Goal: Information Seeking & Learning: Learn about a topic

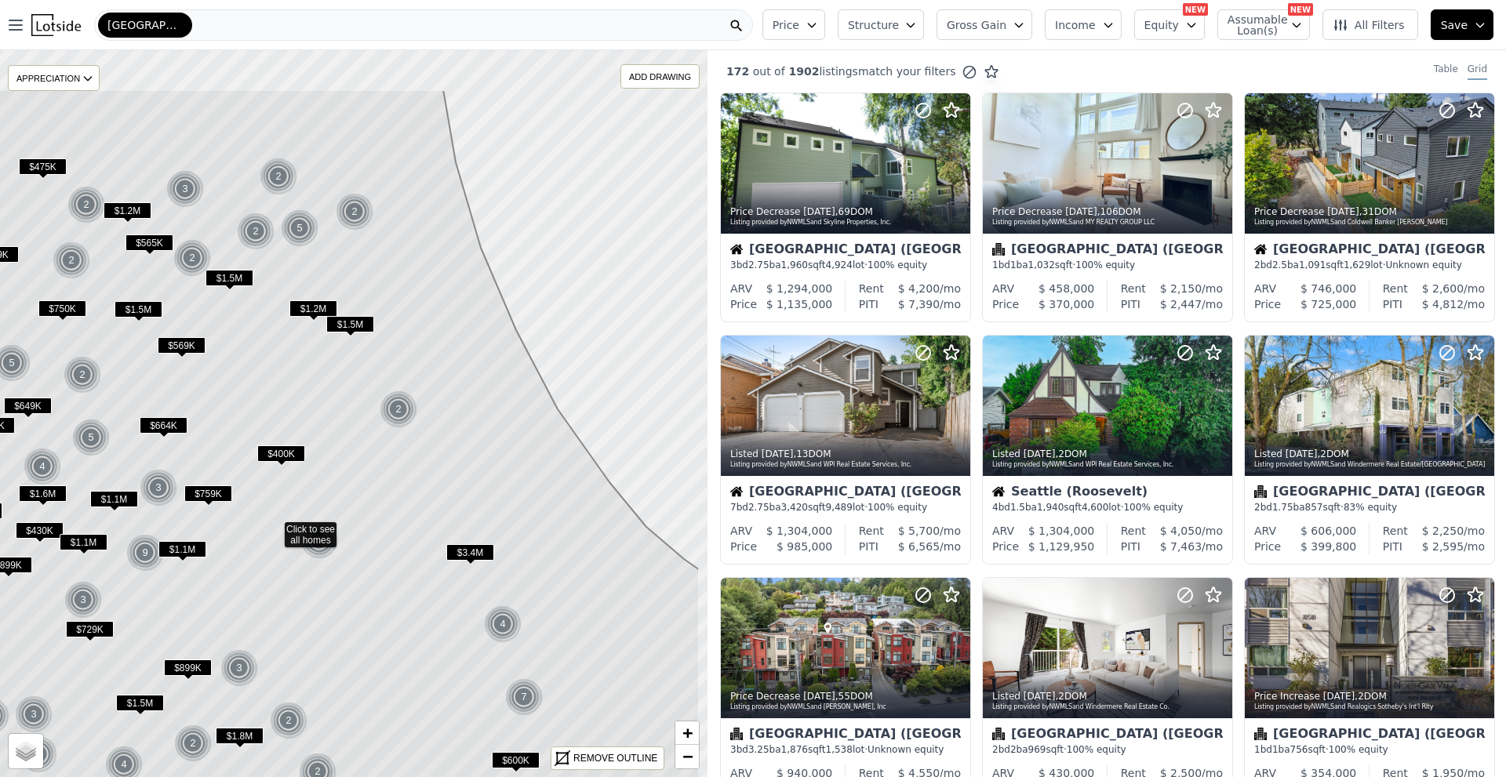
drag, startPoint x: 471, startPoint y: 557, endPoint x: 392, endPoint y: 689, distance: 154.0
click at [392, 689] on icon at bounding box center [274, 526] width 852 height 875
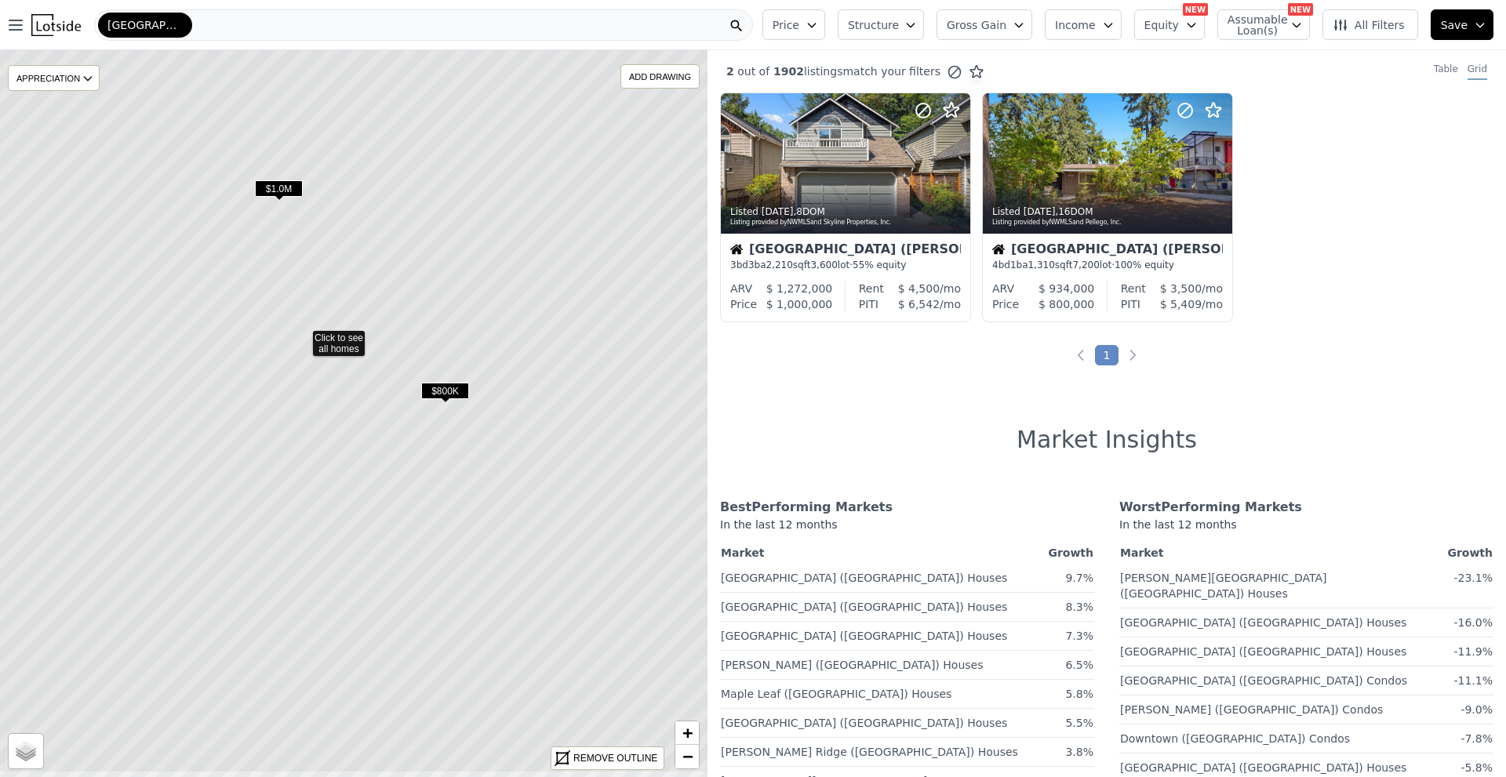
drag, startPoint x: 505, startPoint y: 568, endPoint x: 436, endPoint y: 482, distance: 109.9
click at [436, 482] on icon at bounding box center [302, 335] width 852 height 875
click at [416, 377] on span "$800K" at bounding box center [423, 380] width 48 height 16
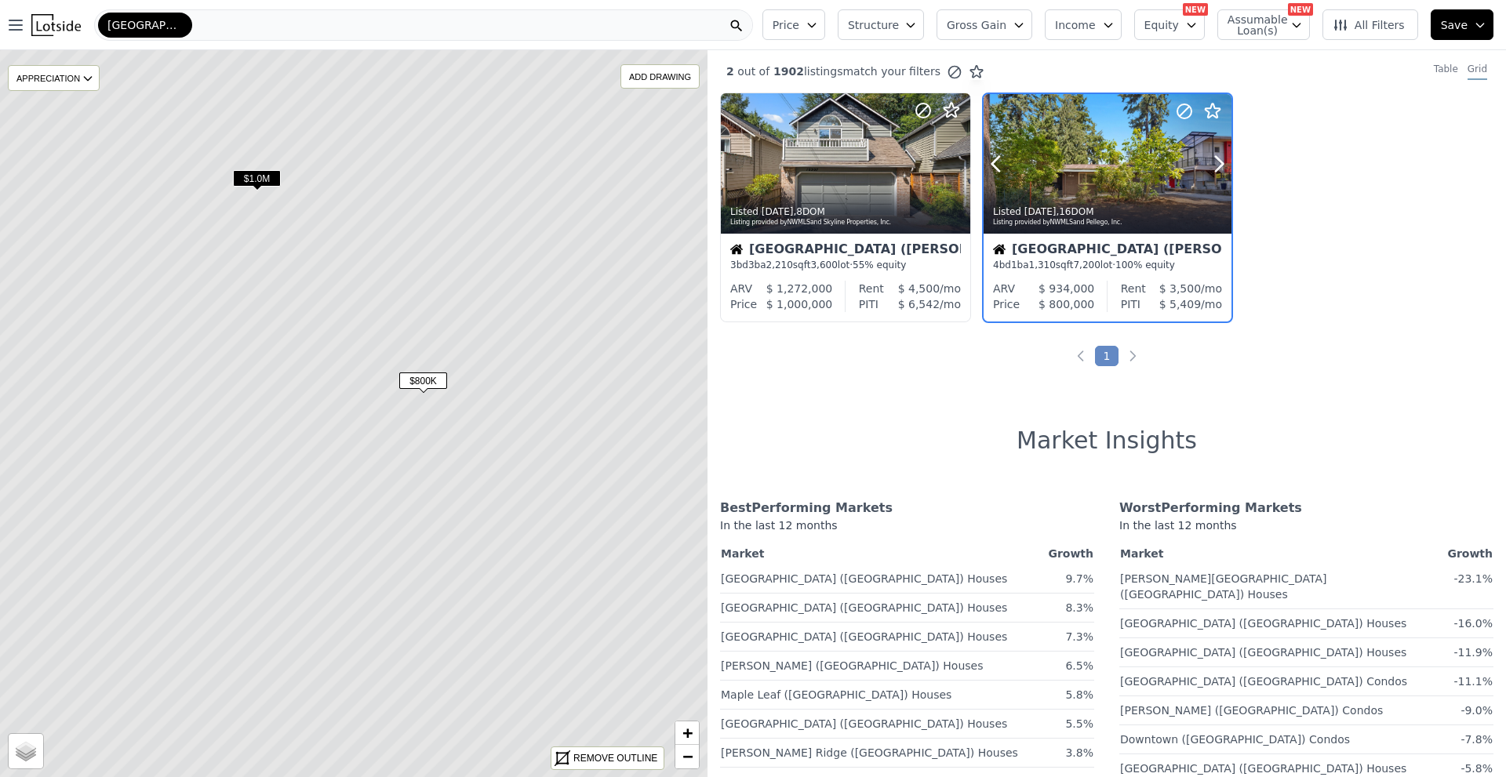
click at [1099, 164] on div at bounding box center [1107, 164] width 248 height 140
click at [1045, 206] on time "2w ago" at bounding box center [1040, 211] width 32 height 11
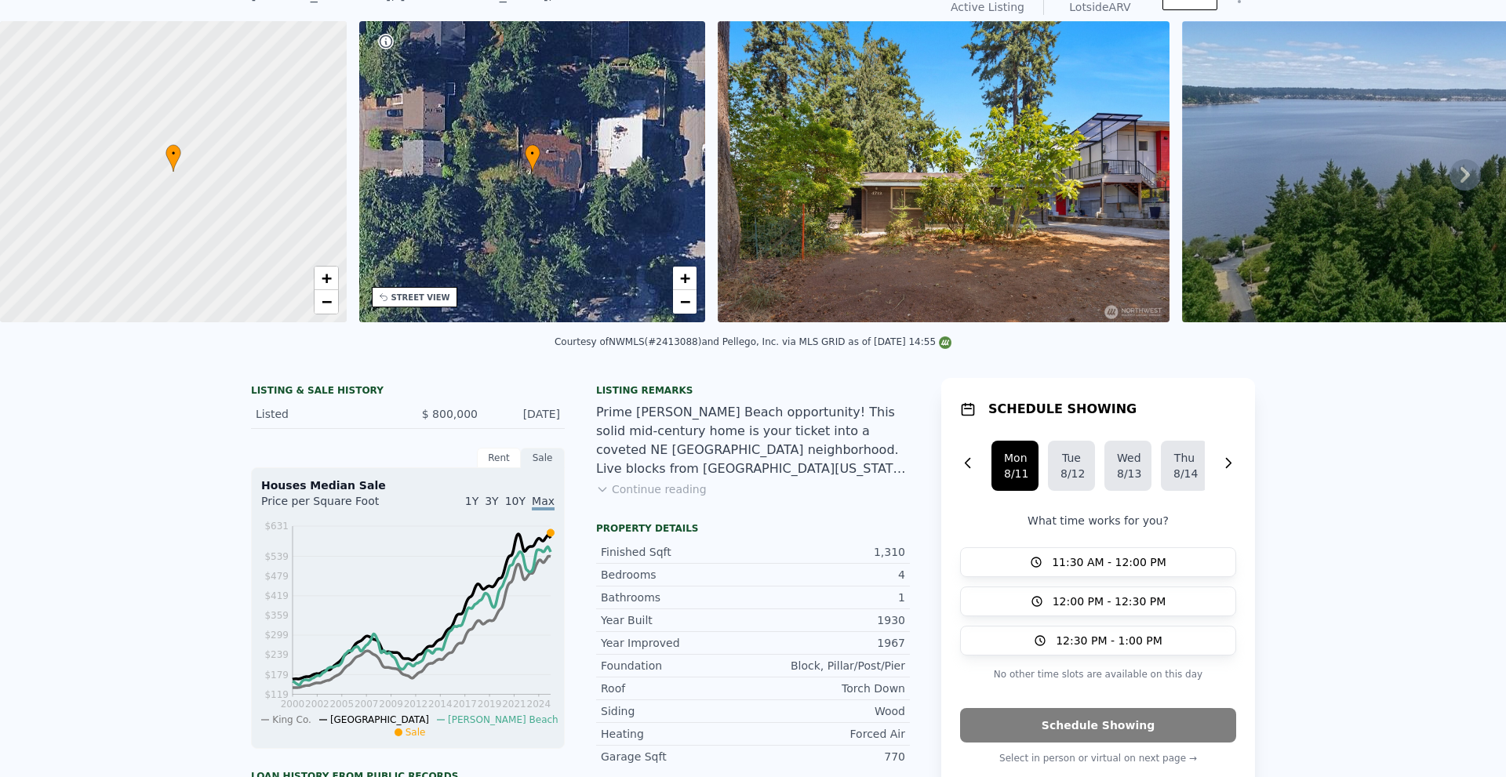
scroll to position [5, 0]
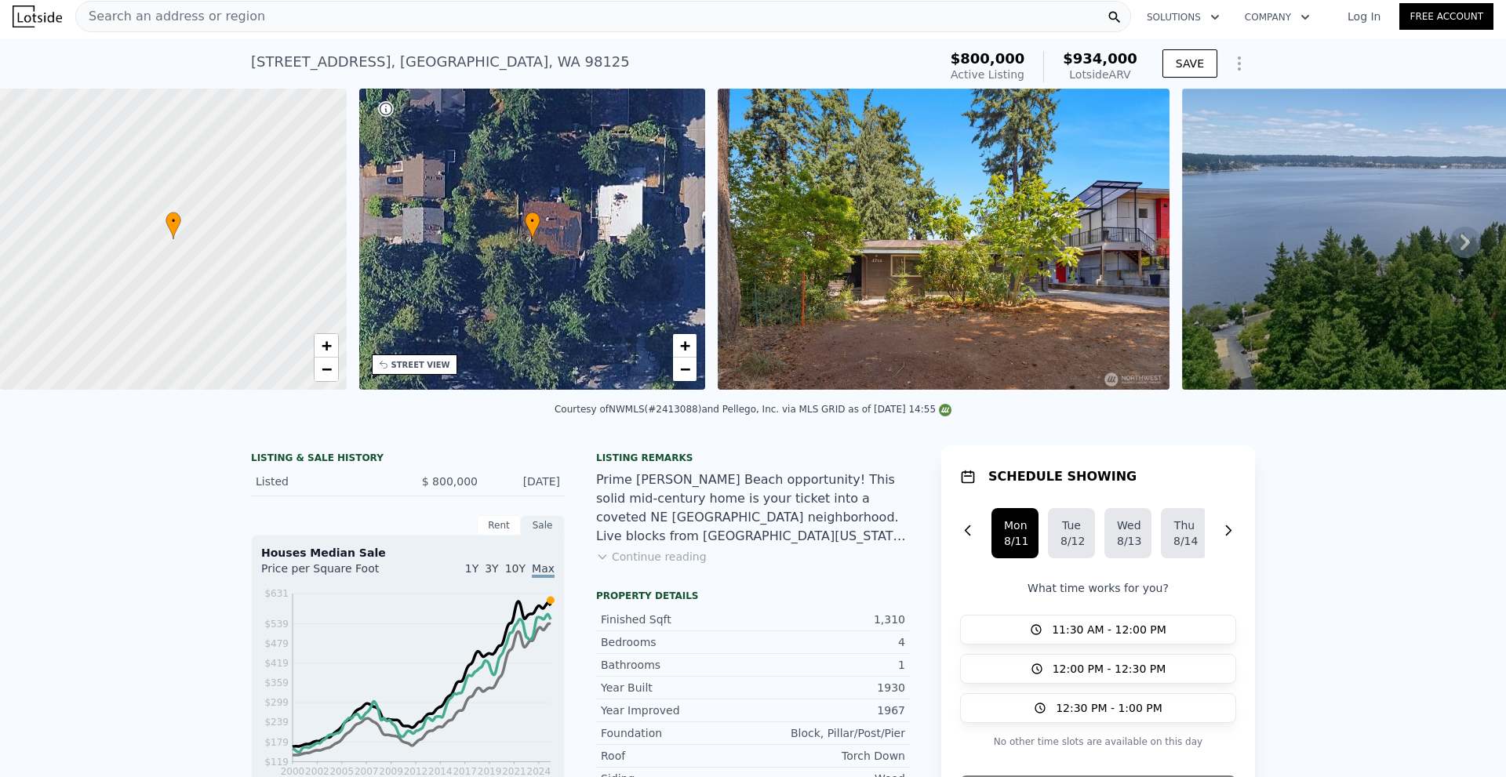
click at [1450, 249] on icon at bounding box center [1464, 242] width 31 height 31
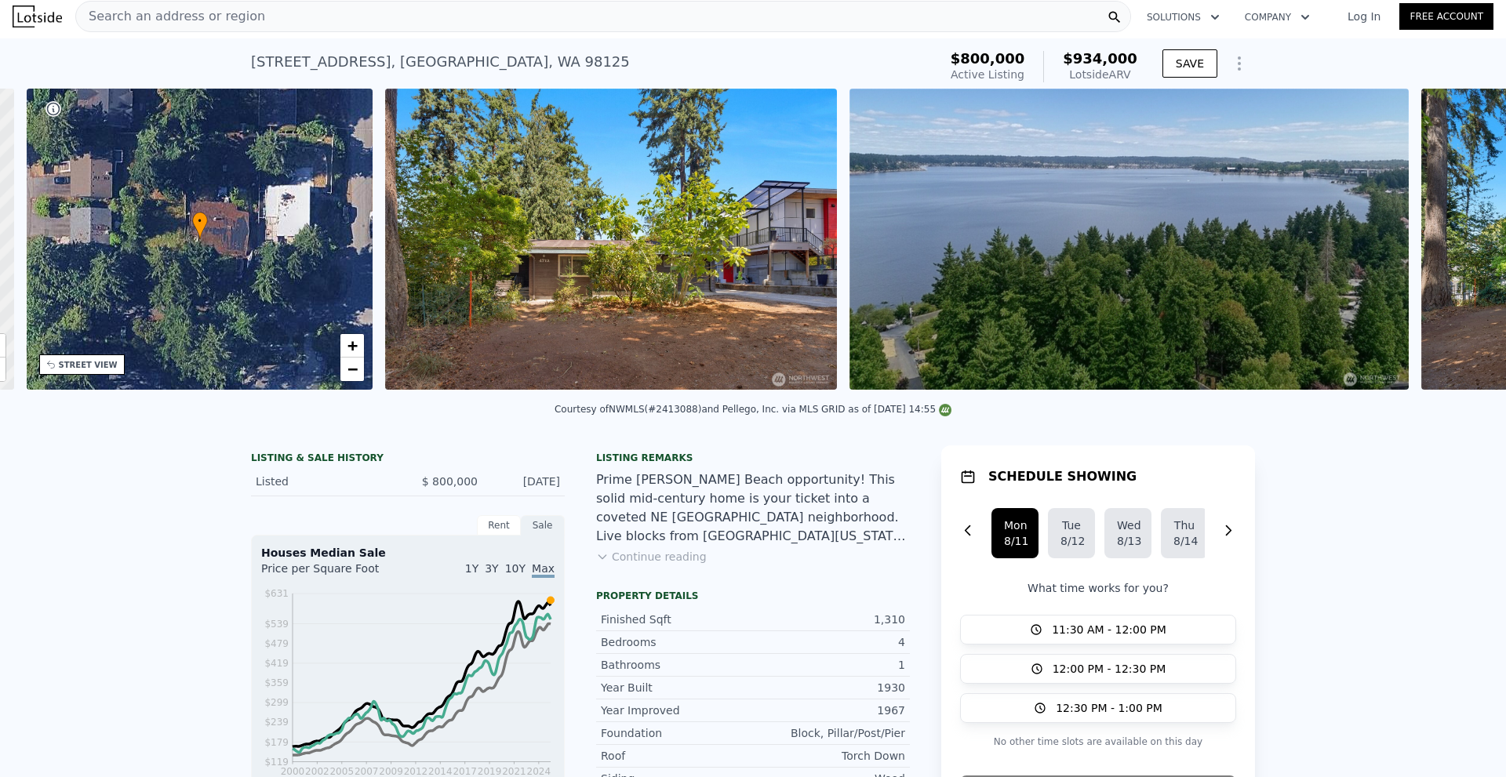
scroll to position [0, 365]
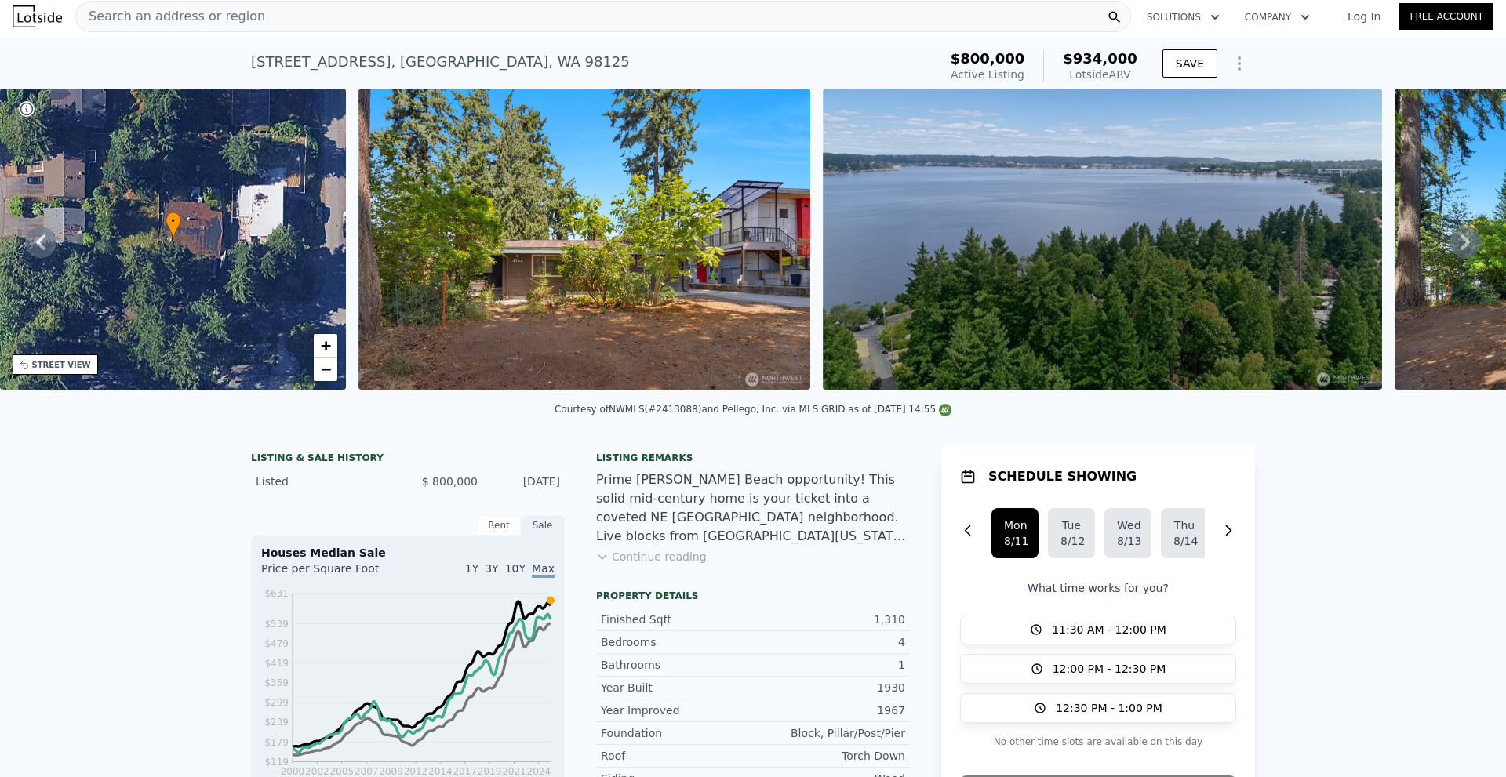
click at [1450, 249] on icon at bounding box center [1464, 242] width 31 height 31
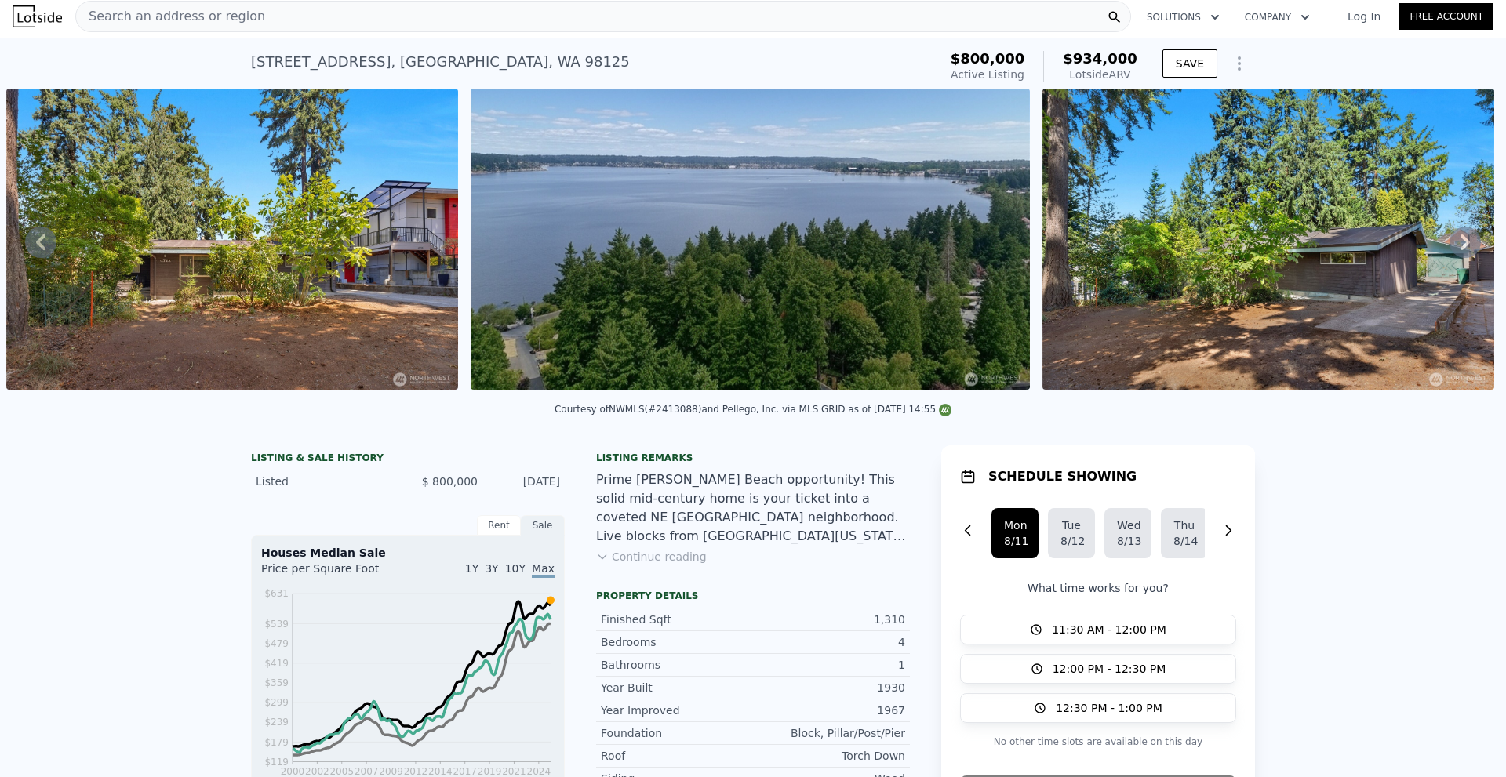
click at [1450, 249] on icon at bounding box center [1464, 242] width 31 height 31
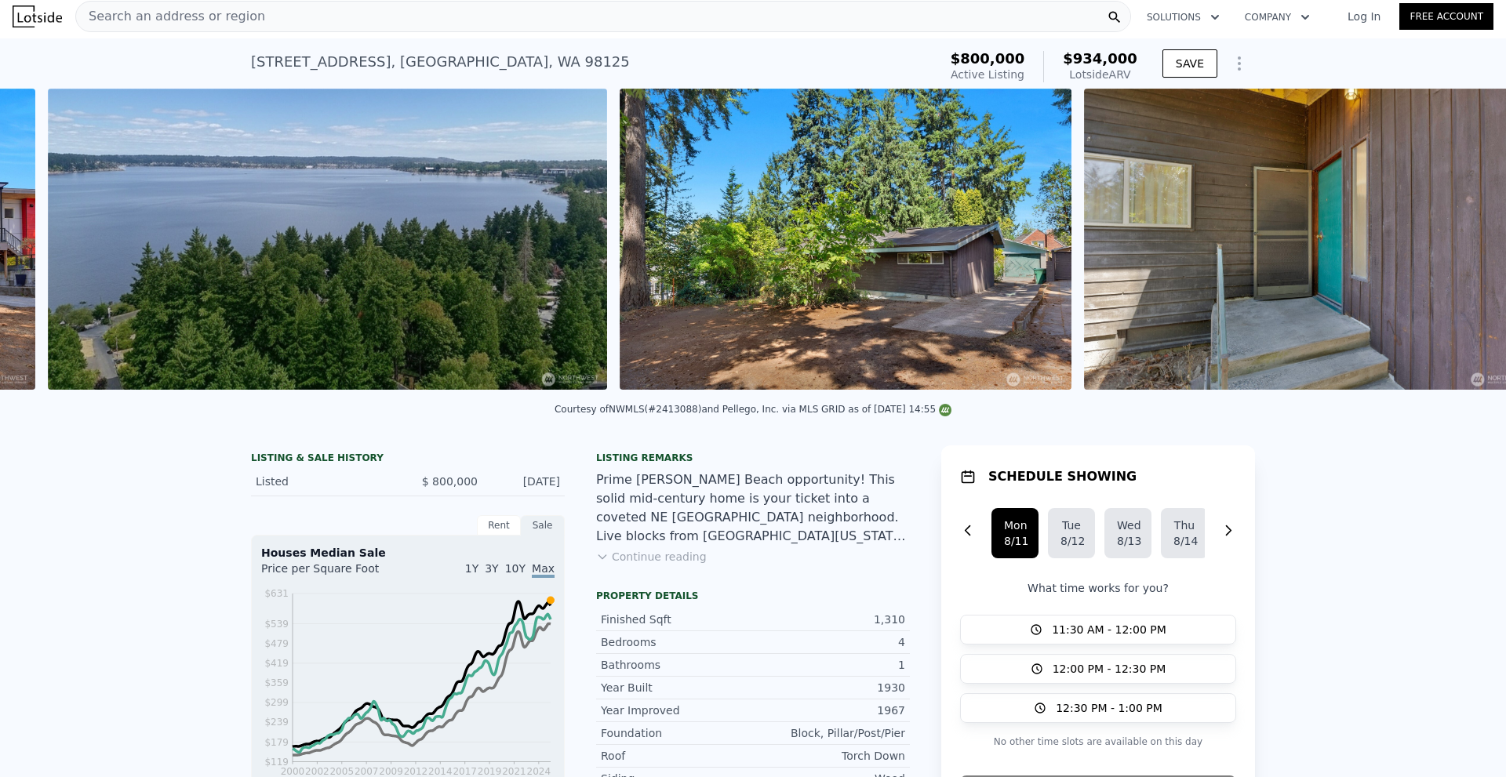
scroll to position [0, 1182]
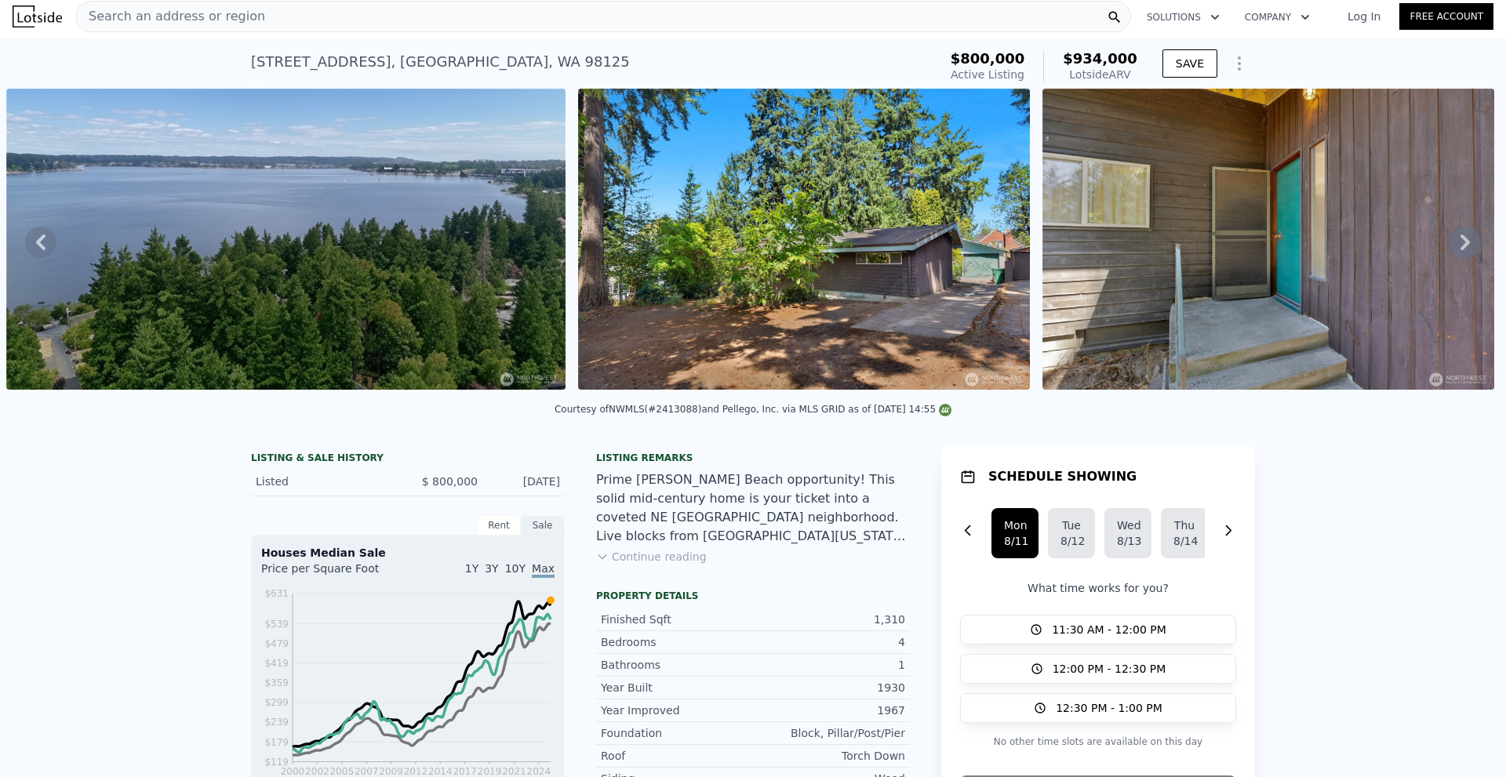
click at [1450, 249] on icon at bounding box center [1464, 242] width 31 height 31
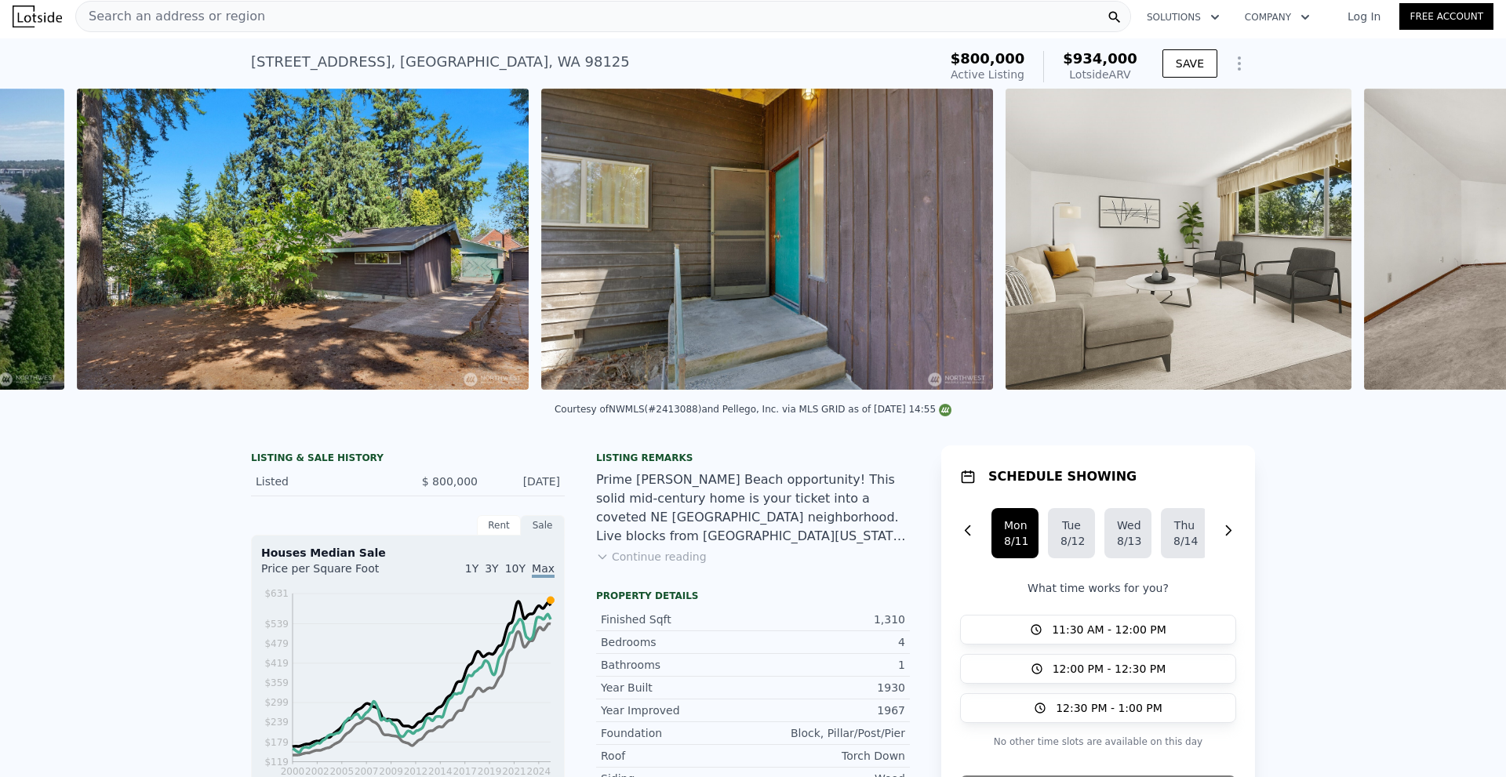
scroll to position [0, 1753]
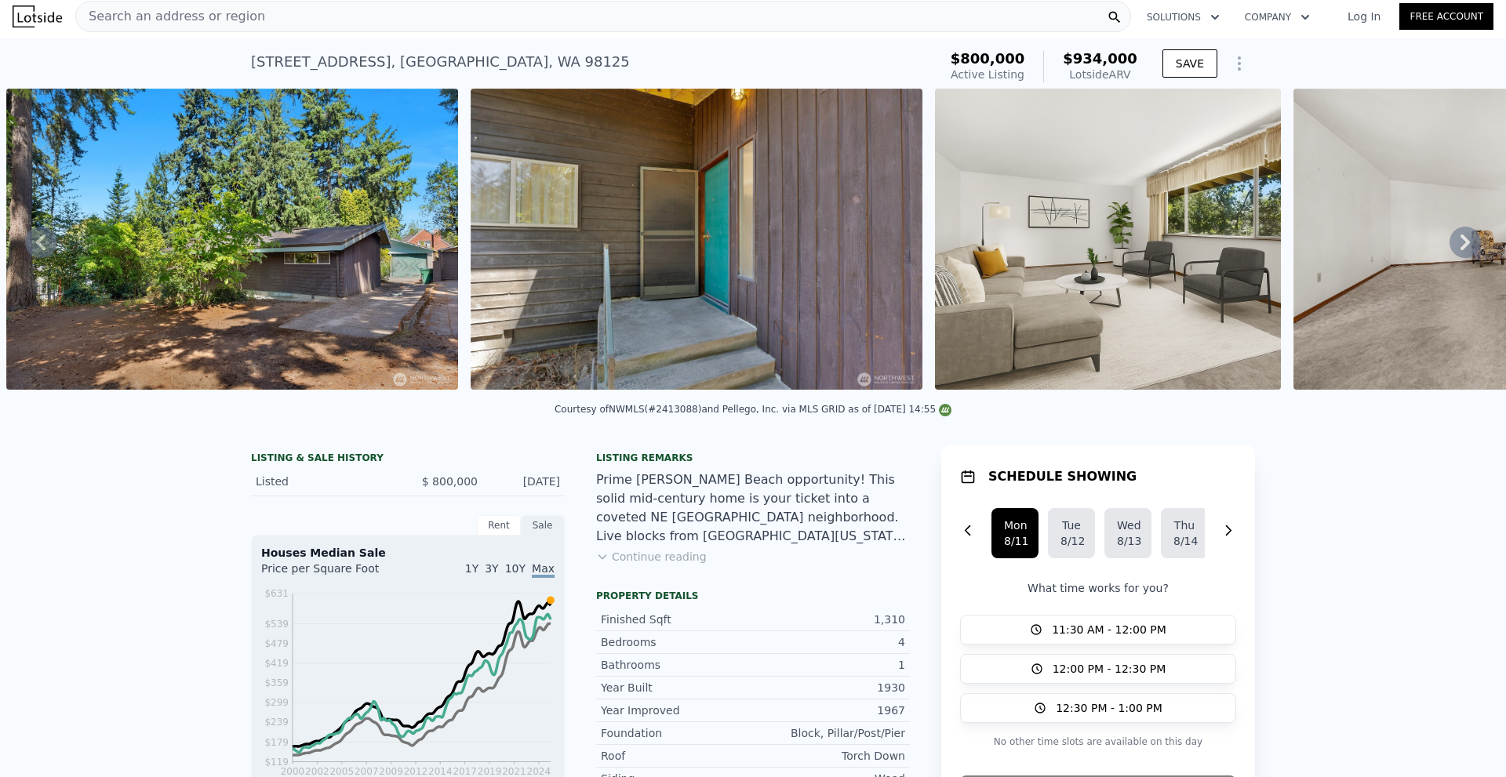
click at [758, 311] on img at bounding box center [697, 239] width 452 height 301
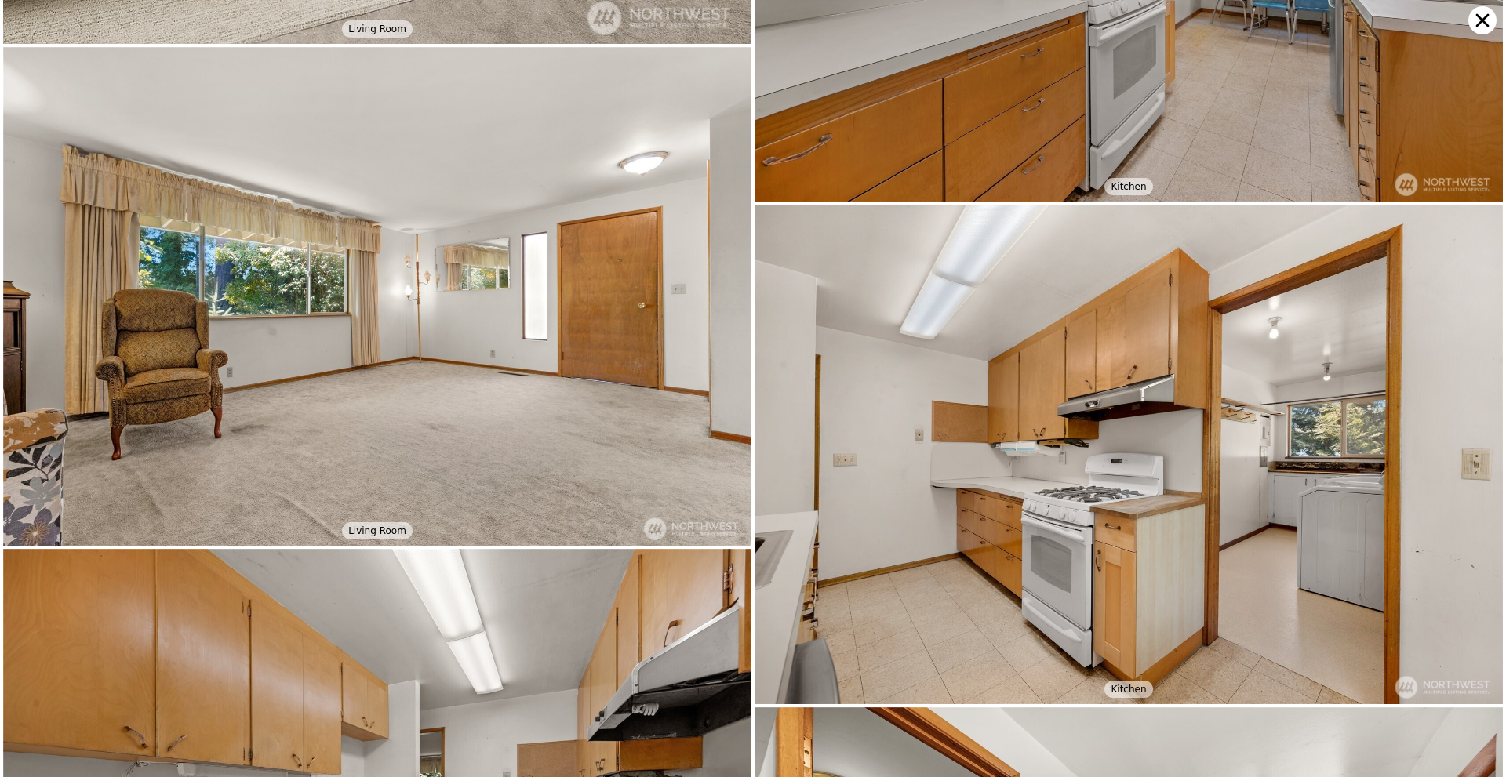
scroll to position [1741, 0]
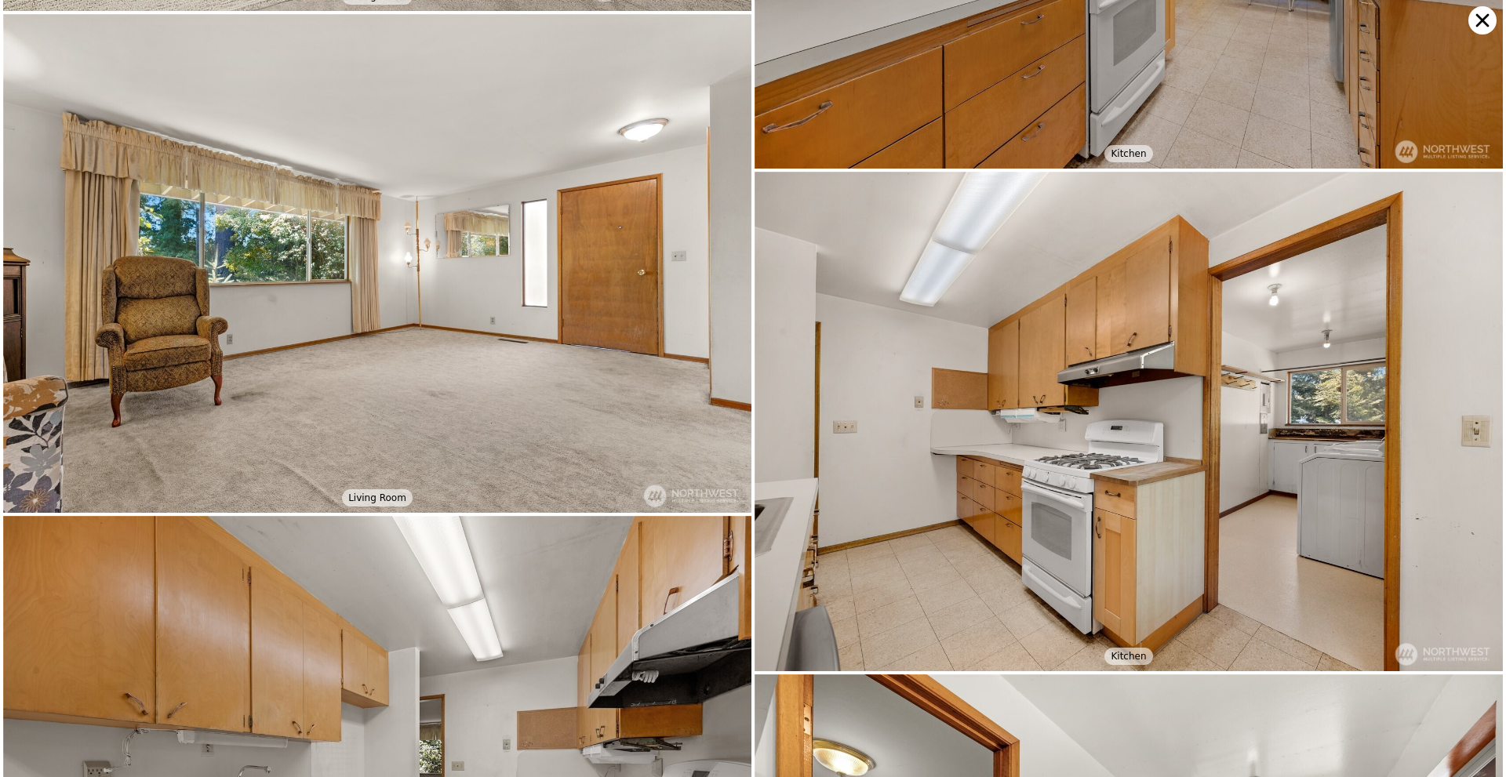
click at [1034, 438] on img at bounding box center [1128, 422] width 748 height 500
click at [1020, 395] on img at bounding box center [1128, 422] width 748 height 500
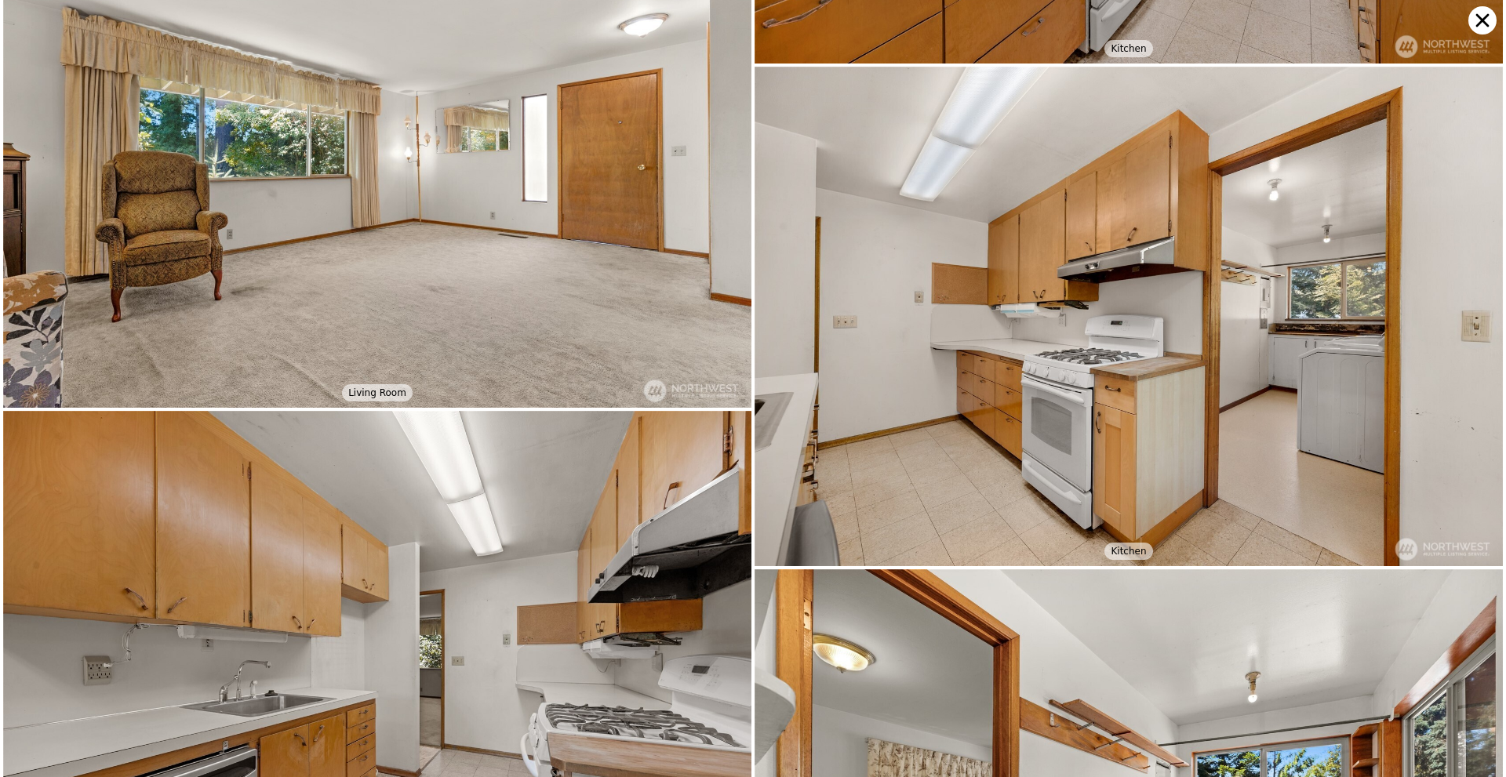
scroll to position [1898, 0]
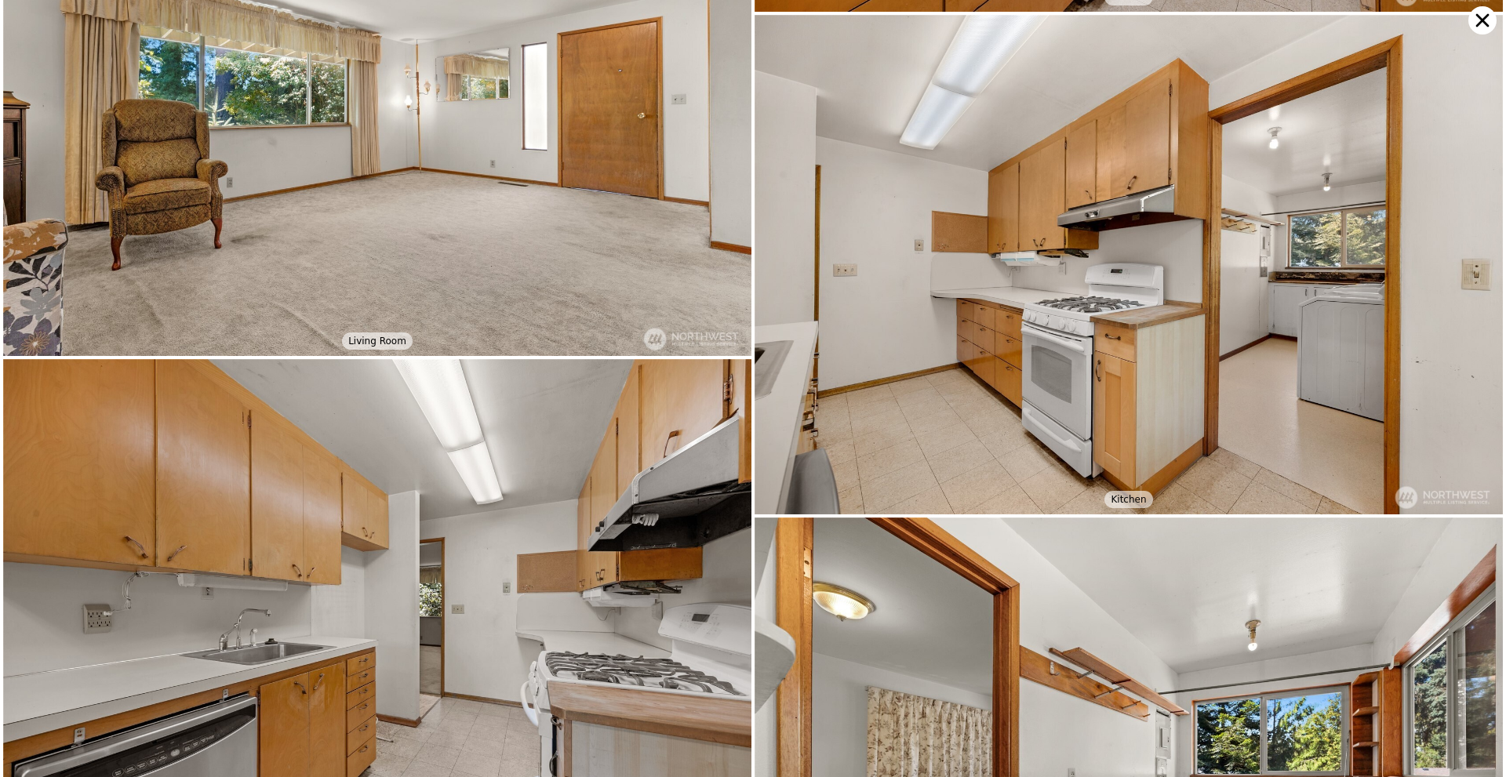
click at [1028, 238] on img at bounding box center [1128, 265] width 748 height 500
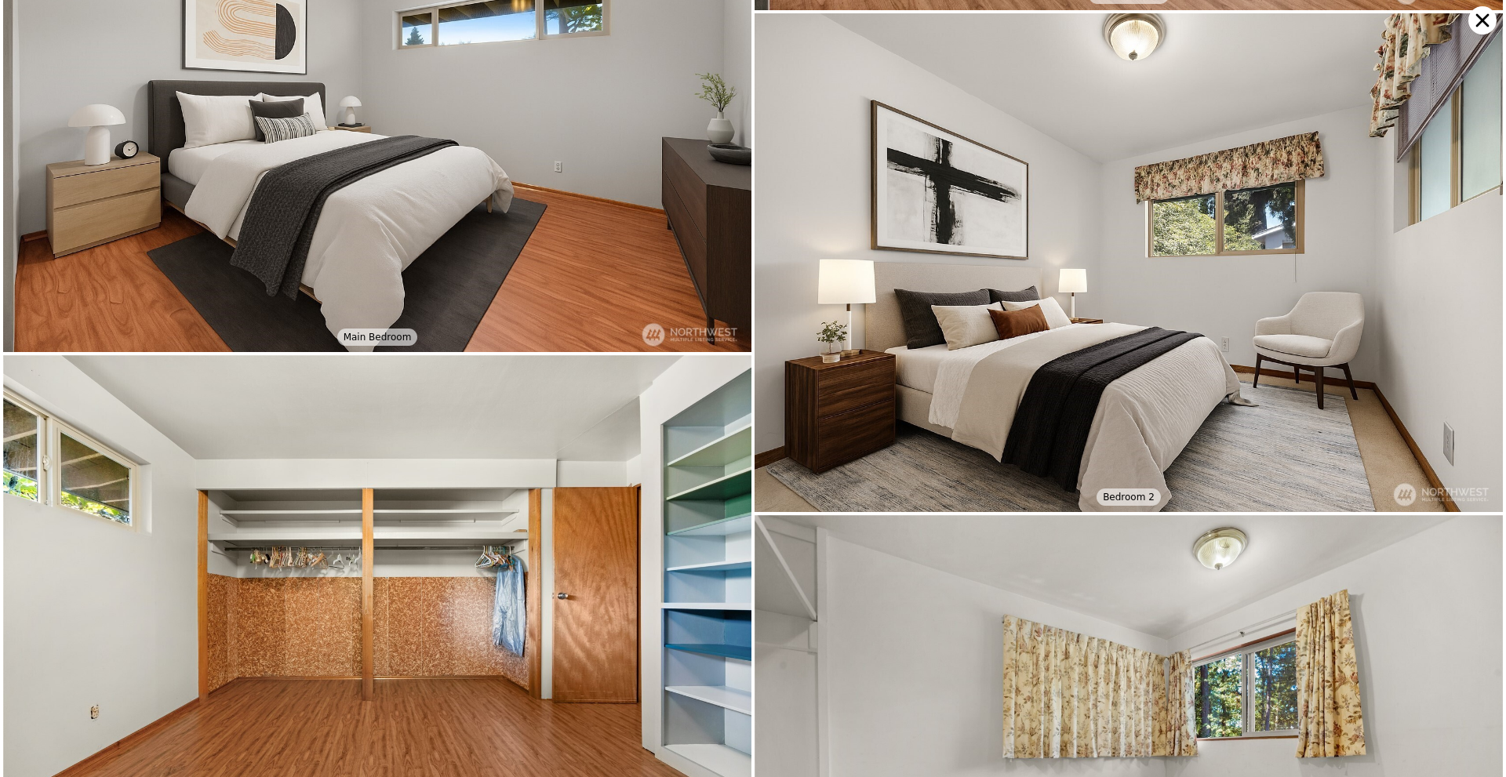
scroll to position [3393, 0]
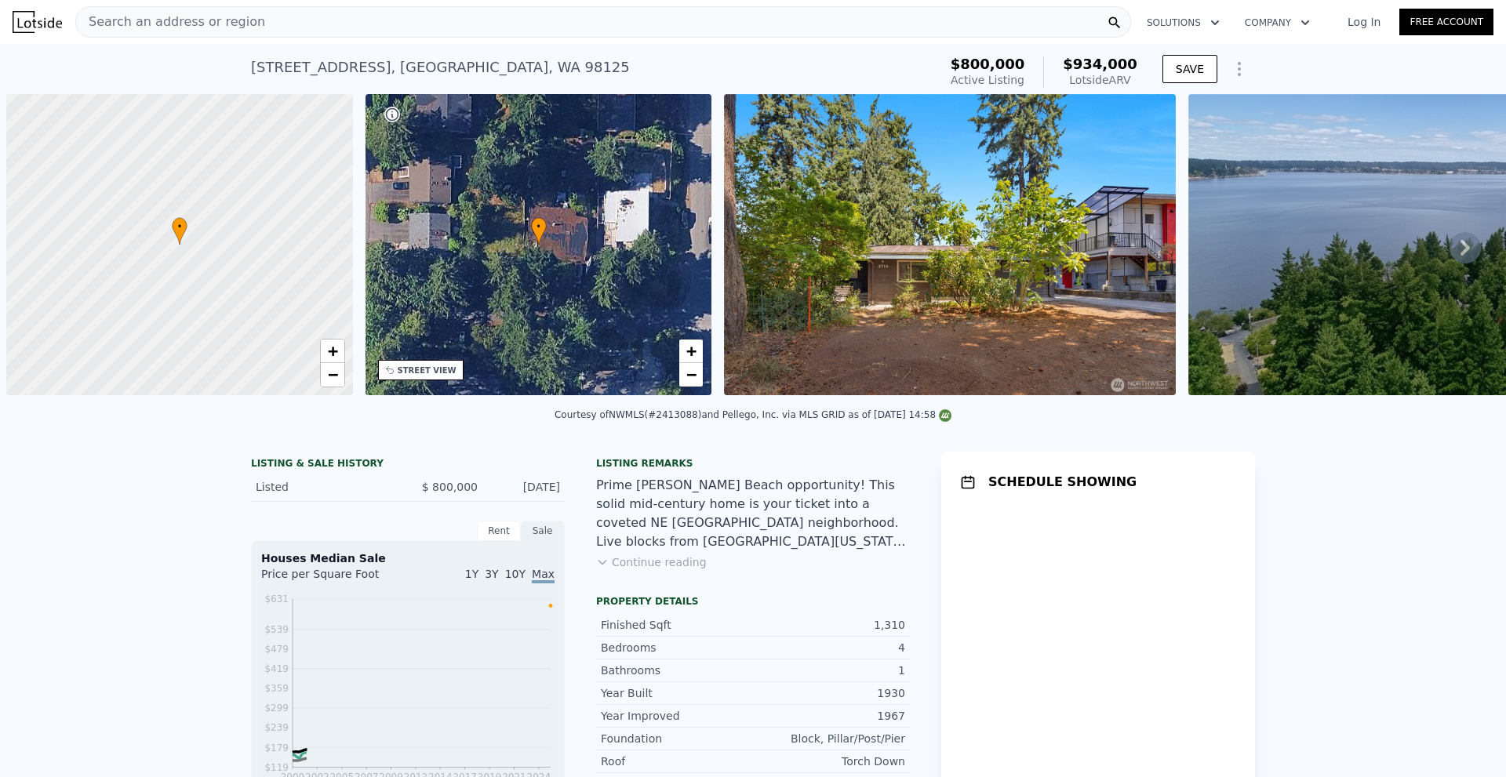
scroll to position [0, 6]
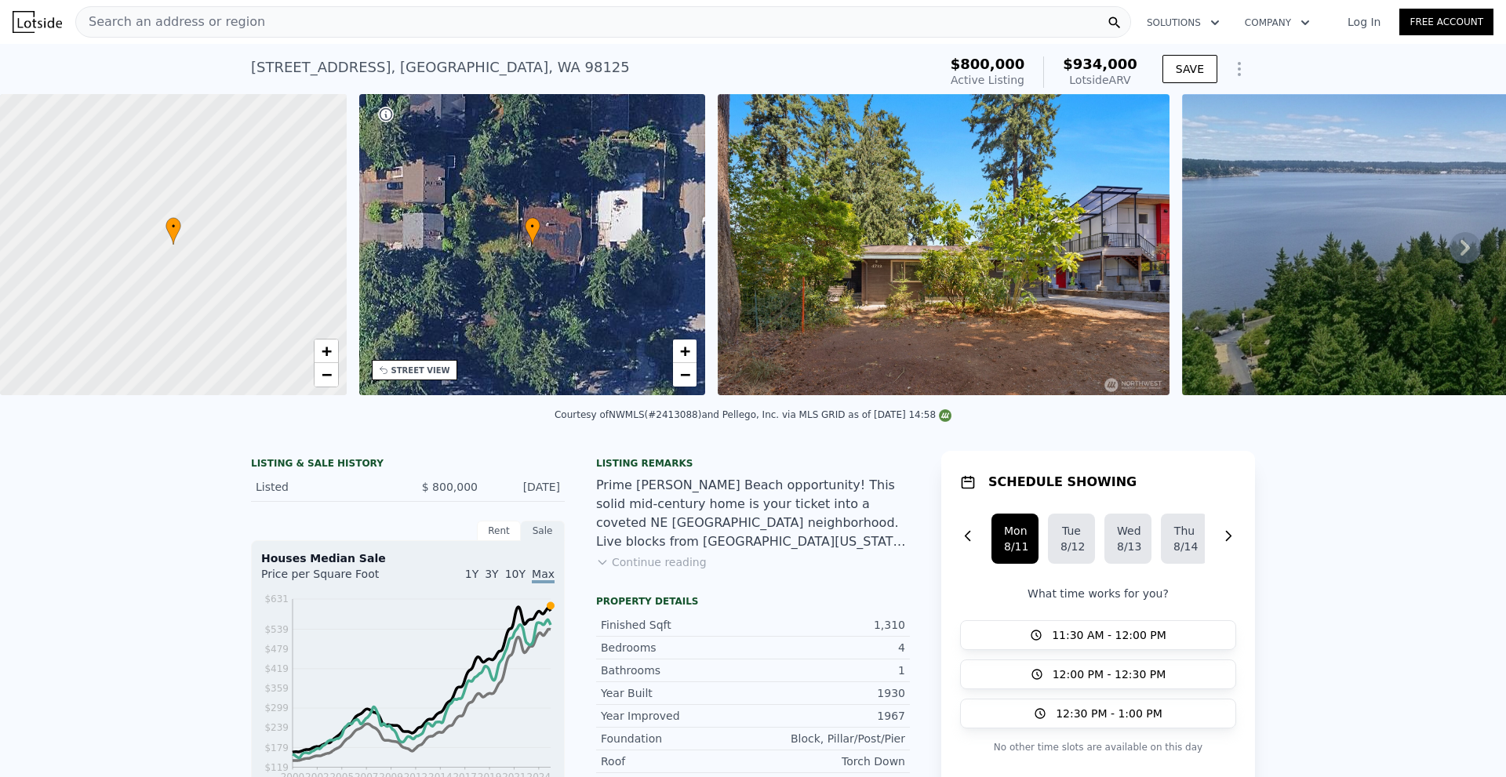
click at [555, 238] on div "• + −" at bounding box center [532, 244] width 347 height 301
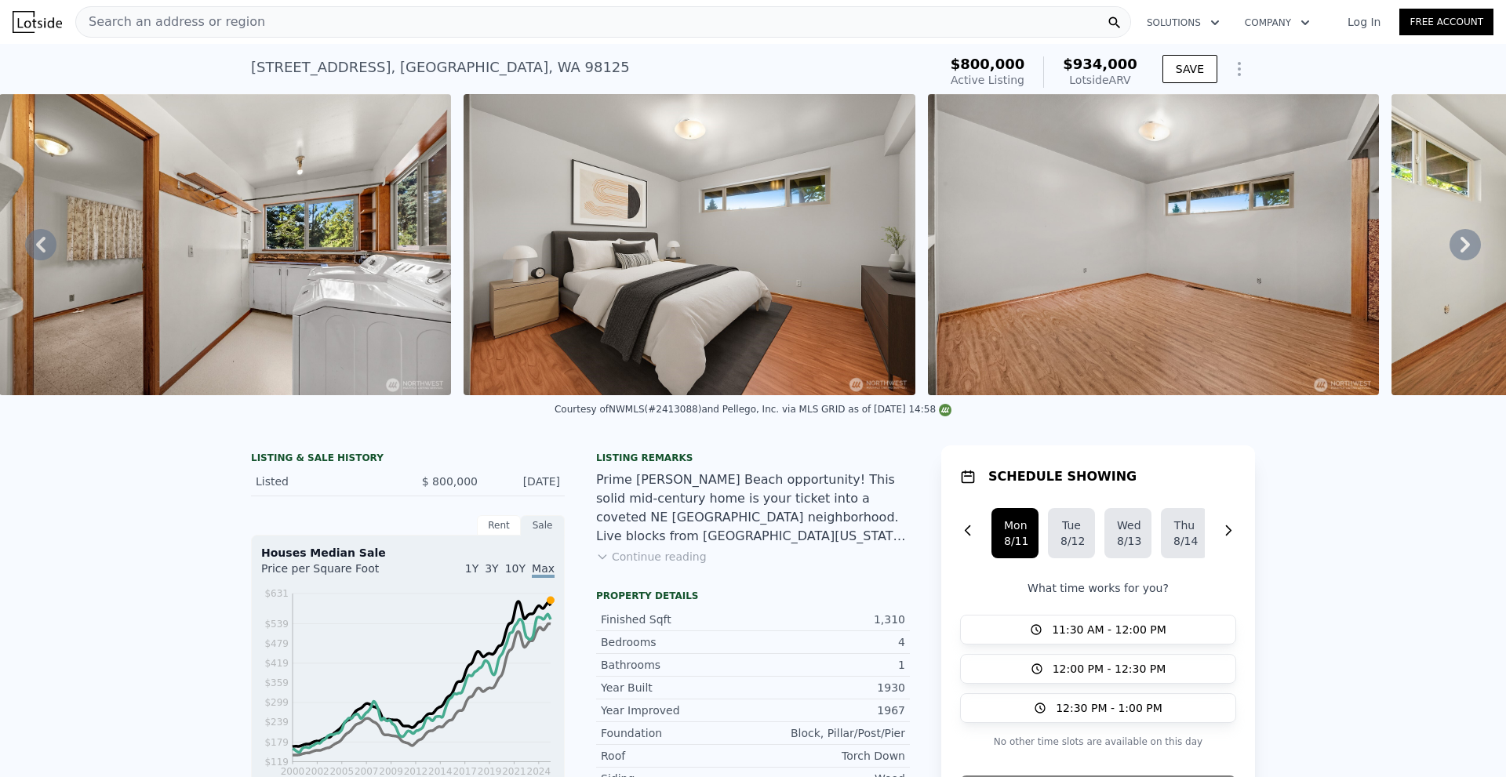
scroll to position [0, 5825]
